Goal: Task Accomplishment & Management: Manage account settings

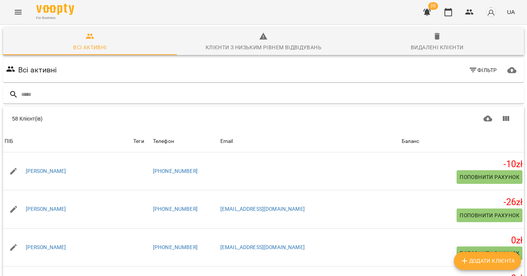
click at [23, 12] on button "Menu" at bounding box center [18, 12] width 18 height 18
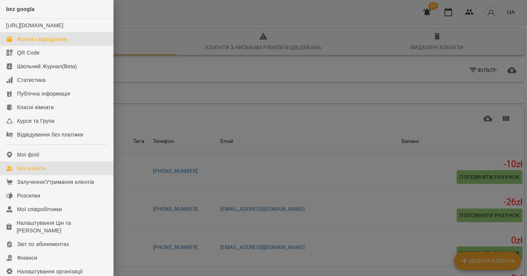
drag, startPoint x: 19, startPoint y: 48, endPoint x: 185, endPoint y: 149, distance: 193.9
click at [19, 43] on div "Журнал відвідувань" at bounding box center [42, 39] width 50 height 8
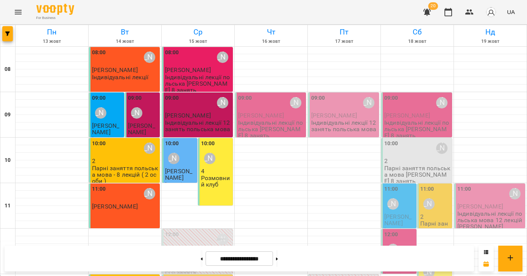
scroll to position [303, 0]
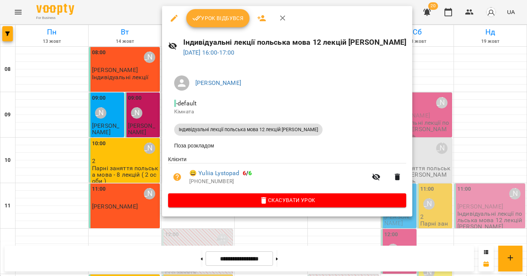
click at [216, 21] on span "Урок відбувся" at bounding box center [218, 18] width 52 height 9
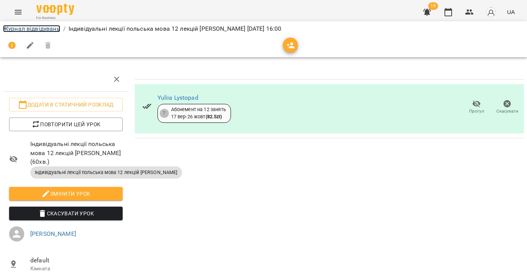
click at [8, 31] on link "Журнал відвідувань" at bounding box center [31, 28] width 57 height 7
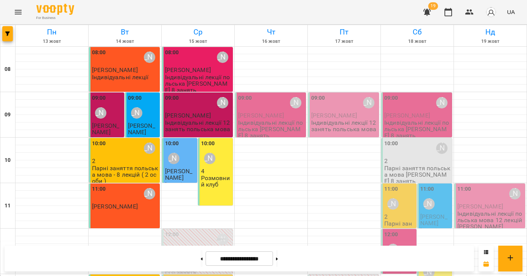
scroll to position [166, 0]
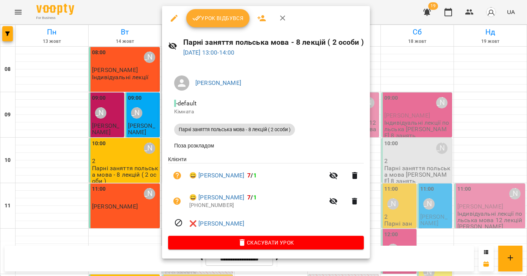
click at [221, 20] on span "Урок відбувся" at bounding box center [218, 18] width 52 height 9
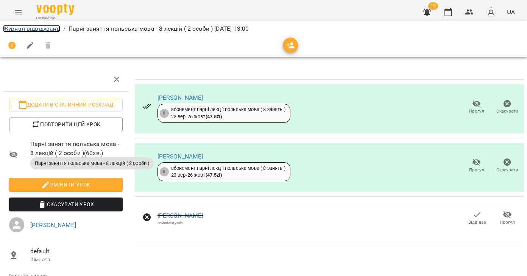
click at [13, 29] on link "Журнал відвідувань" at bounding box center [31, 28] width 57 height 7
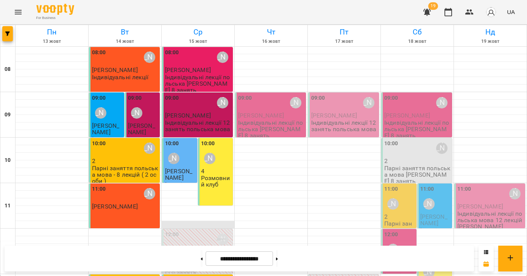
scroll to position [219, 0]
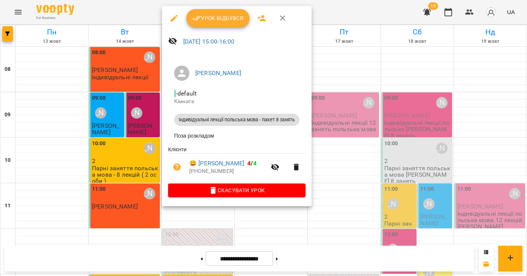
click at [213, 21] on span "Урок відбувся" at bounding box center [218, 18] width 52 height 9
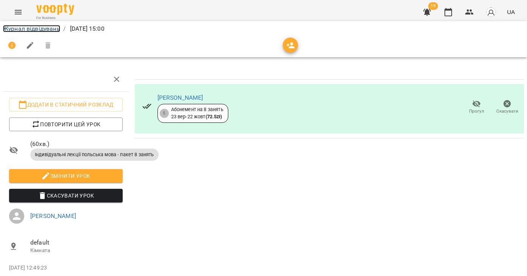
drag, startPoint x: 13, startPoint y: 28, endPoint x: 193, endPoint y: 171, distance: 229.3
click at [13, 28] on link "Журнал відвідувань" at bounding box center [31, 28] width 57 height 7
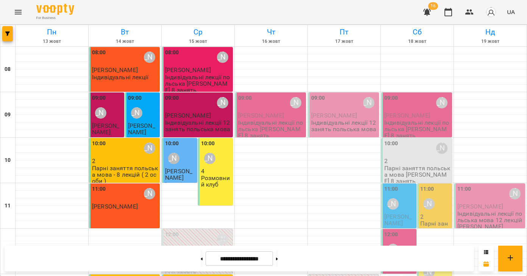
click at [23, 16] on button "Menu" at bounding box center [18, 12] width 18 height 18
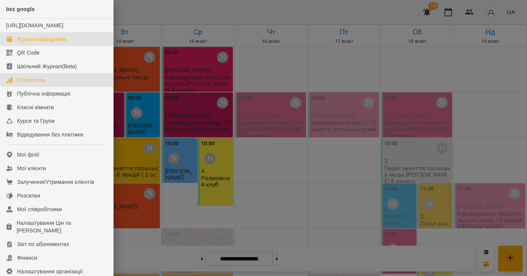
click at [49, 87] on link "Статистика" at bounding box center [56, 80] width 113 height 14
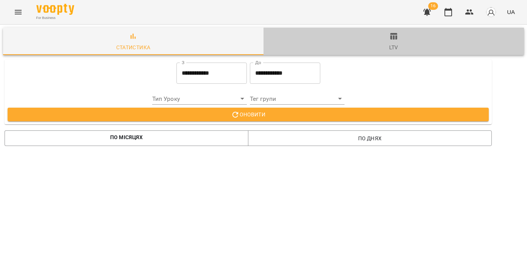
click at [396, 41] on span "ltv" at bounding box center [394, 42] width 252 height 20
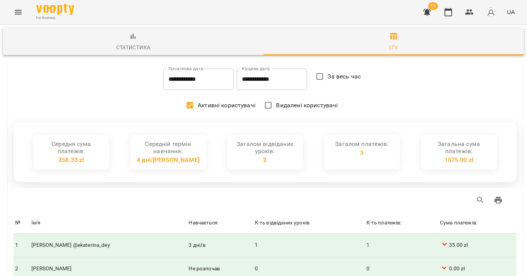
click at [203, 82] on input "**********" at bounding box center [198, 79] width 70 height 21
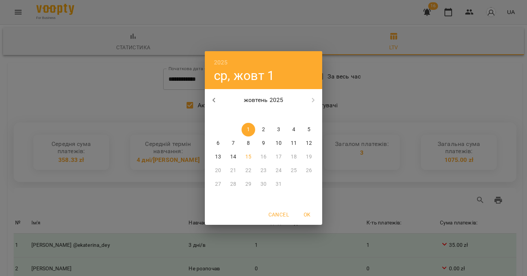
scroll to position [3, 0]
click at [214, 100] on icon "button" at bounding box center [214, 99] width 9 height 9
click at [213, 100] on icon "button" at bounding box center [214, 100] width 3 height 5
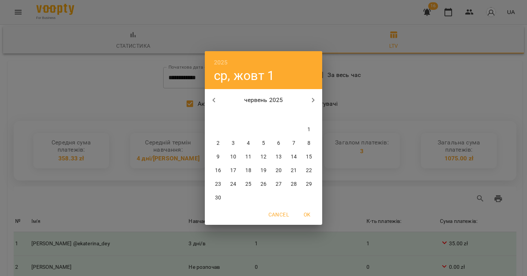
click at [213, 100] on icon "button" at bounding box center [214, 100] width 3 height 5
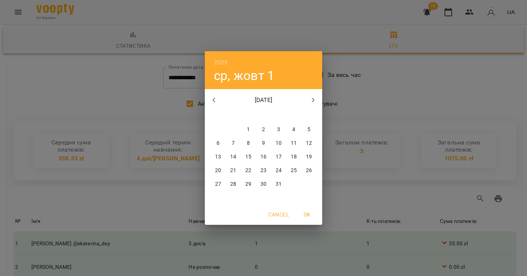
click at [213, 100] on icon "button" at bounding box center [214, 100] width 3 height 5
click at [213, 100] on div "[DATE]" at bounding box center [263, 100] width 117 height 18
click at [235, 142] on p "5" at bounding box center [233, 143] width 3 height 8
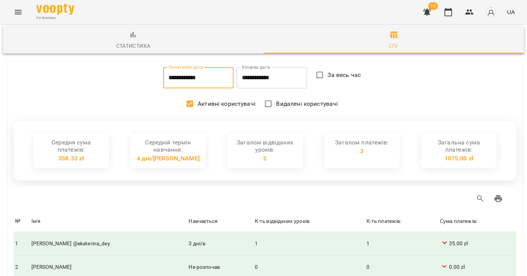
type input "**********"
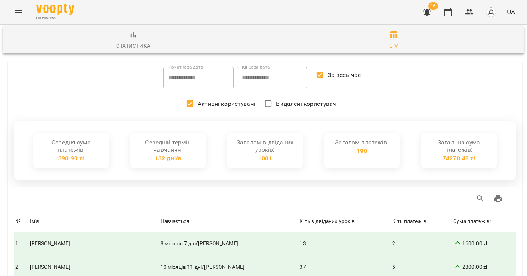
scroll to position [53, 0]
click at [393, 217] on div "К-ть платежів:" at bounding box center [410, 221] width 35 height 9
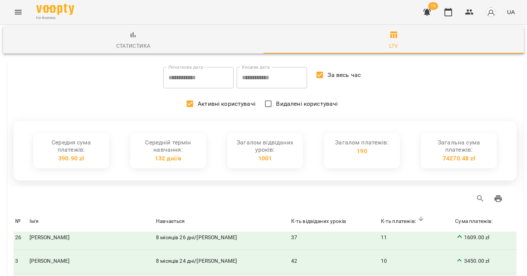
scroll to position [0, 0]
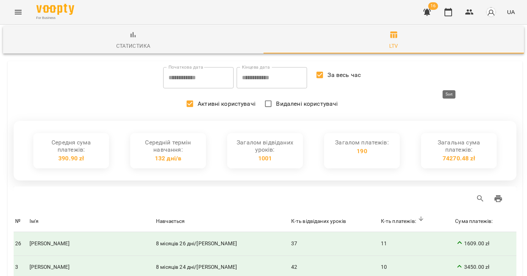
click at [463, 217] on div "Сума платежів:" at bounding box center [474, 221] width 38 height 9
click at [264, 186] on div "Table Toolbar" at bounding box center [265, 198] width 503 height 24
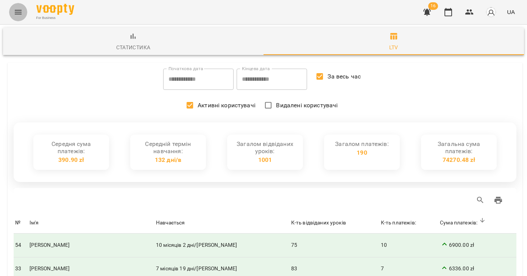
click at [14, 12] on icon "Menu" at bounding box center [18, 12] width 9 height 9
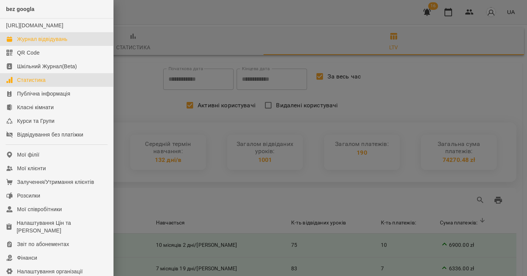
click at [19, 43] on div "Журнал відвідувань" at bounding box center [42, 39] width 50 height 8
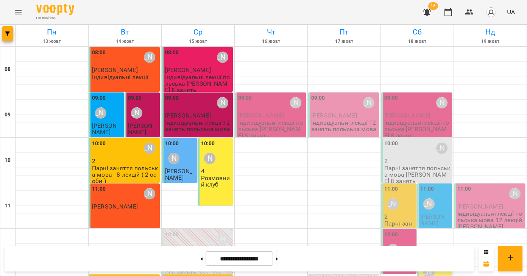
scroll to position [192, 0]
click at [21, 12] on icon "Menu" at bounding box center [18, 12] width 7 height 5
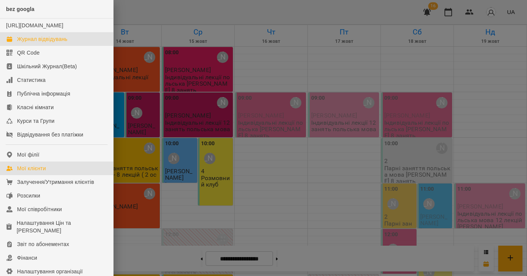
click at [47, 175] on link "Мої клієнти" at bounding box center [56, 168] width 113 height 14
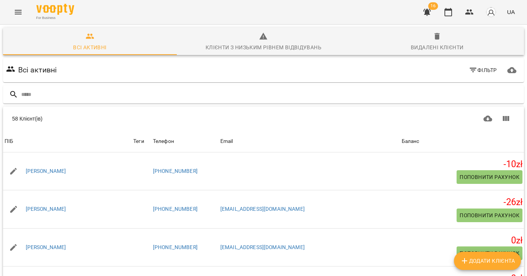
click at [22, 11] on icon "Menu" at bounding box center [18, 12] width 9 height 9
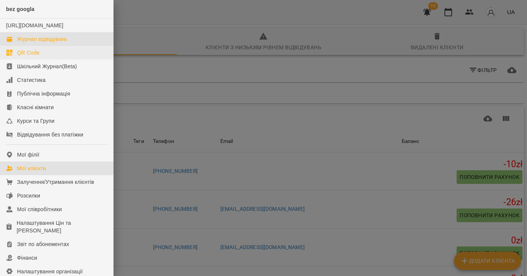
drag, startPoint x: 33, startPoint y: 45, endPoint x: 58, endPoint y: 57, distance: 27.8
click at [33, 43] on div "Журнал відвідувань" at bounding box center [42, 39] width 50 height 8
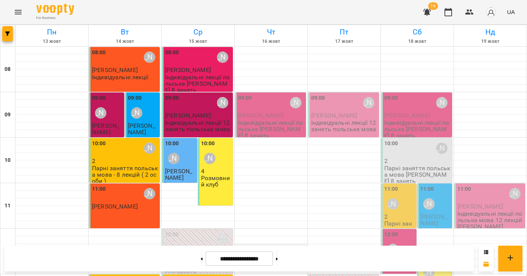
scroll to position [351, 0]
